Goal: Check status: Check status

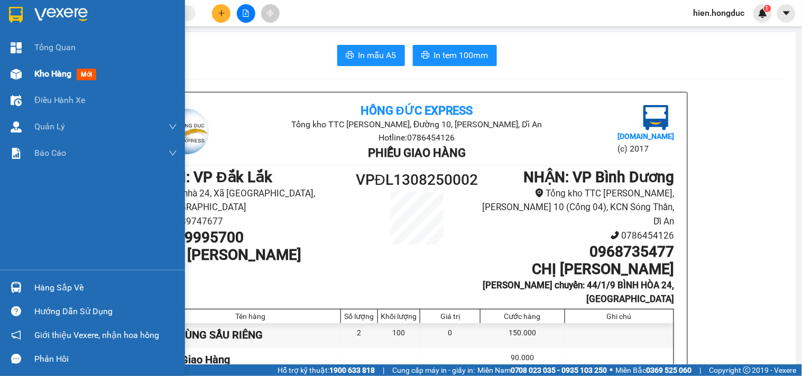
click at [39, 74] on span "Kho hàng" at bounding box center [52, 74] width 37 height 10
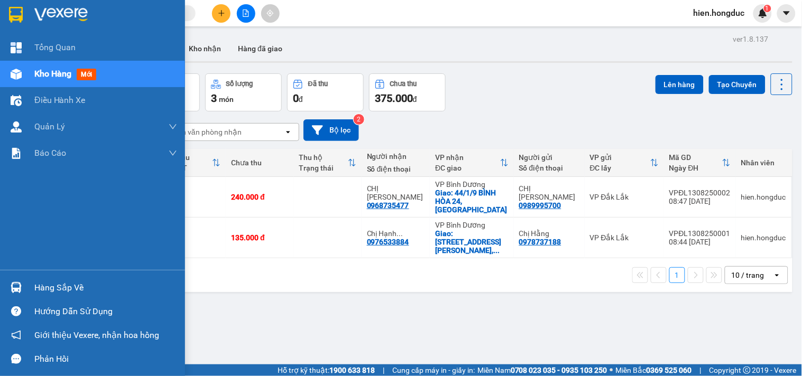
click at [50, 288] on div "Hàng sắp về" at bounding box center [105, 288] width 143 height 16
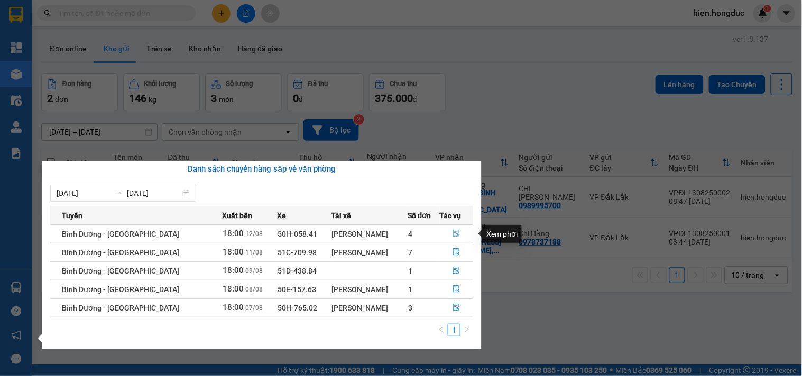
click at [458, 234] on button "button" at bounding box center [456, 234] width 33 height 17
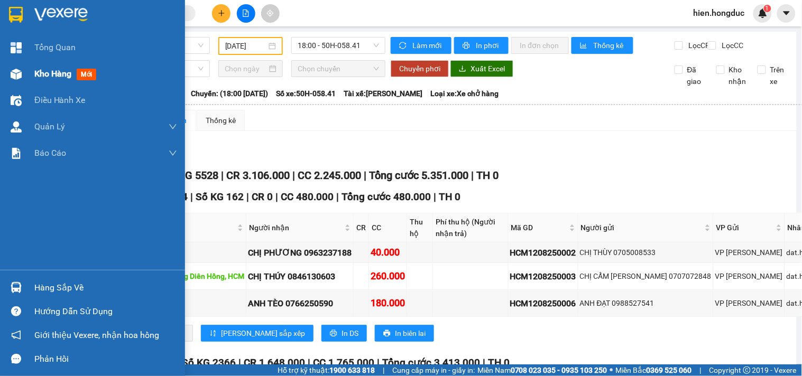
click at [39, 76] on span "Kho hàng" at bounding box center [52, 74] width 37 height 10
